Goal: Task Accomplishment & Management: Complete application form

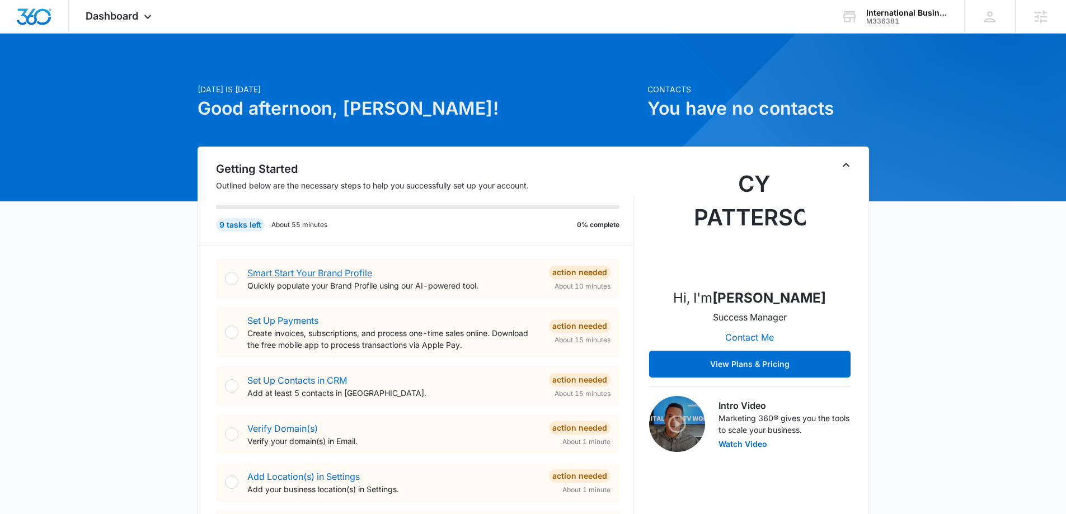
click at [290, 274] on link "Smart Start Your Brand Profile" at bounding box center [309, 273] width 125 height 11
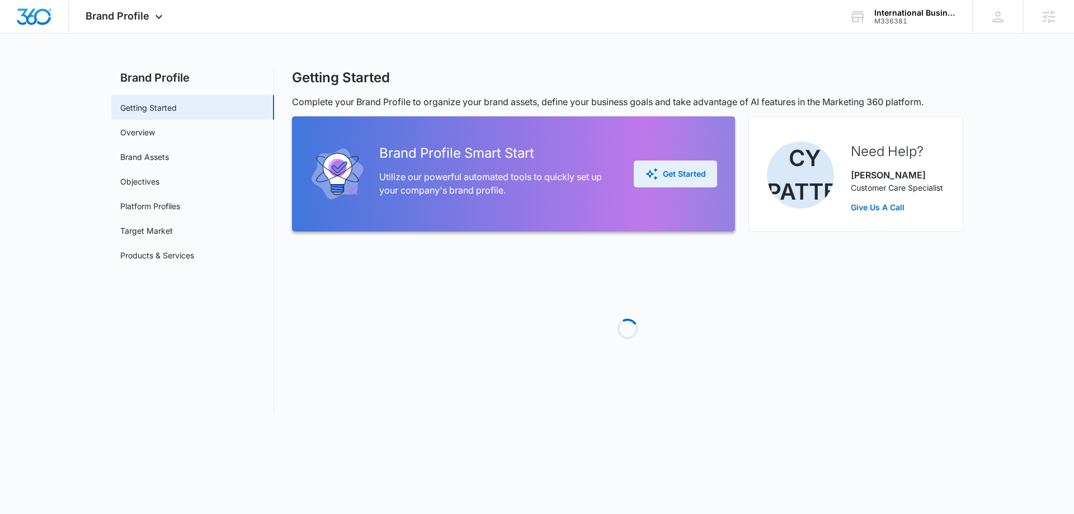
click at [654, 177] on icon "button" at bounding box center [651, 173] width 13 height 13
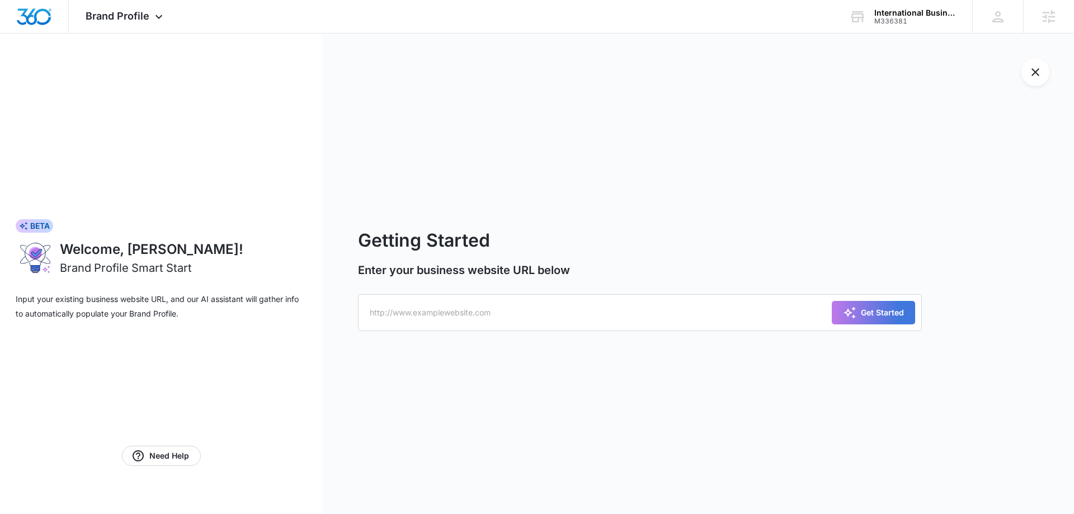
click at [638, 293] on form "Getting Started Enter your business website URL below Get Started" at bounding box center [640, 274] width 564 height 94
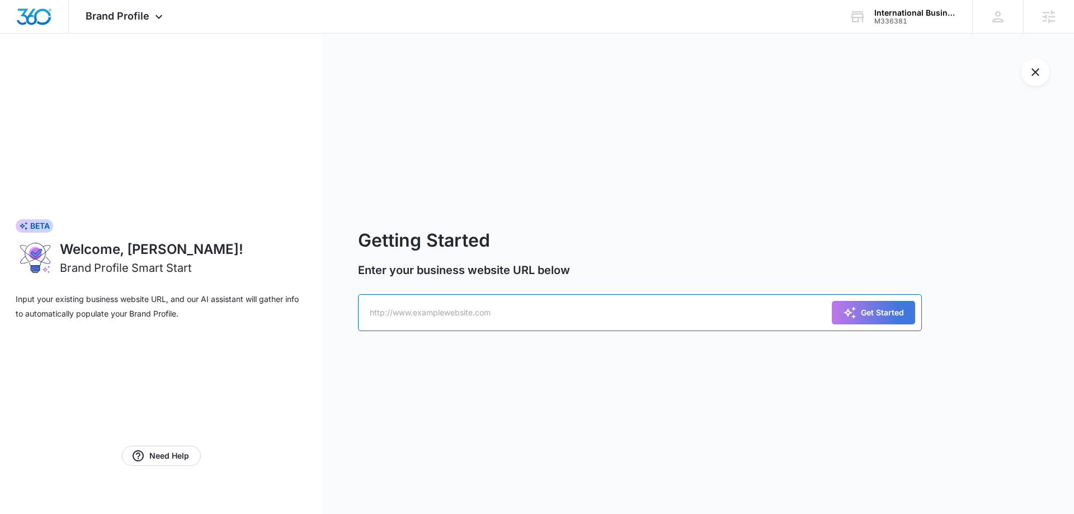
click at [734, 316] on input "text" at bounding box center [640, 312] width 564 height 37
paste input "[URL][DOMAIN_NAME]"
type input "[URL][DOMAIN_NAME]"
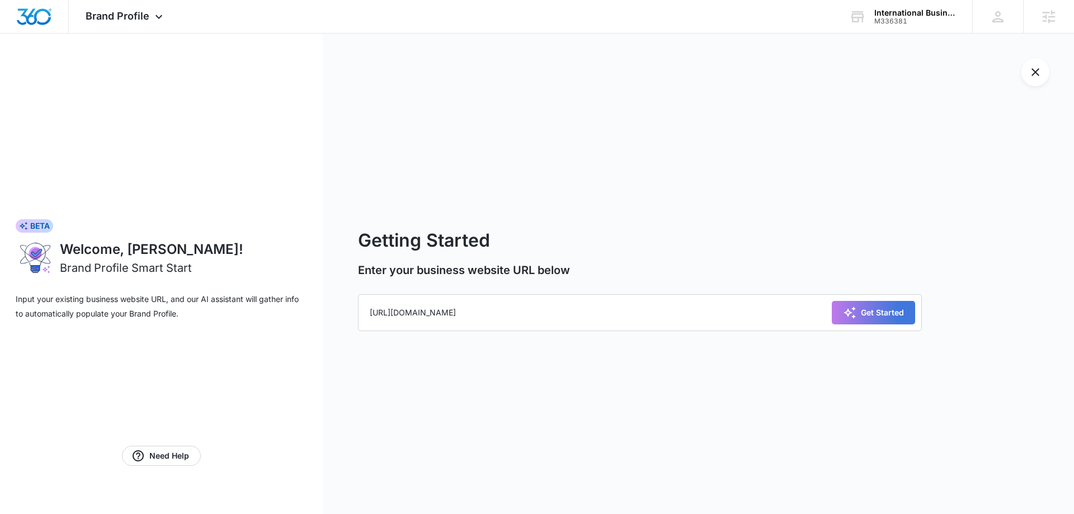
click at [873, 323] on button "Get Started" at bounding box center [873, 313] width 83 height 24
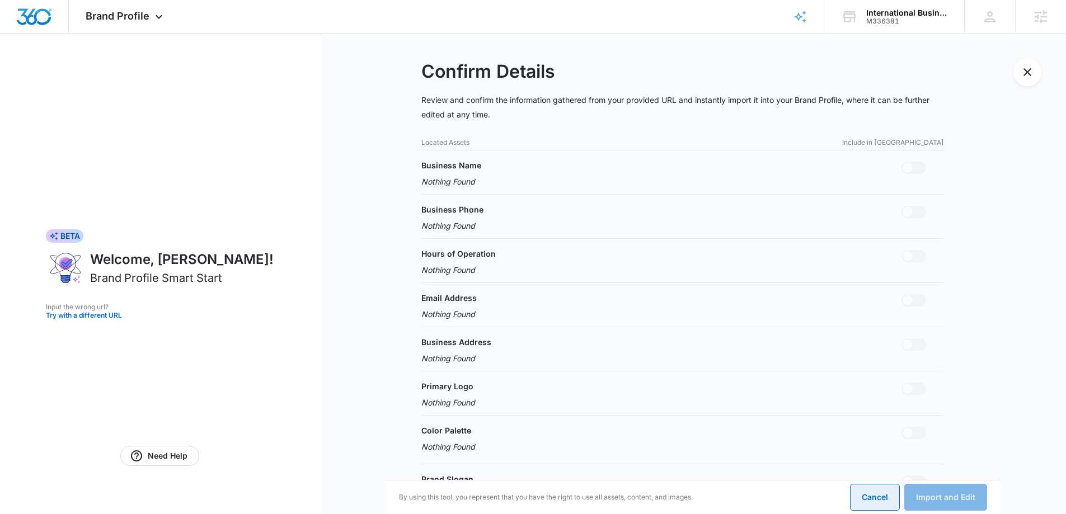
click at [872, 499] on button "Cancel" at bounding box center [875, 497] width 50 height 27
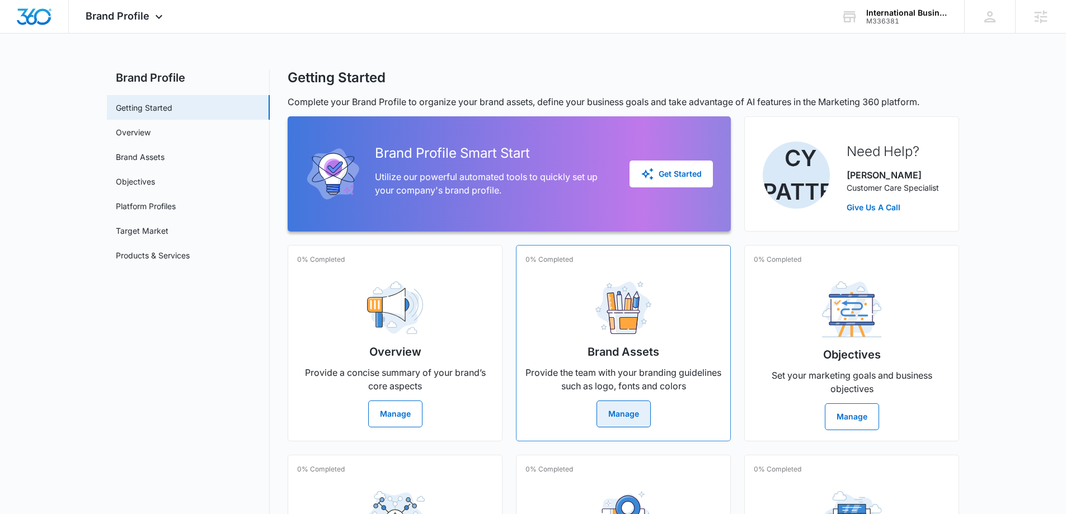
click at [629, 398] on div "Brand Assets Provide the team with your branding guidelines such as logo, fonts…" at bounding box center [623, 350] width 196 height 155
